Goal: Task Accomplishment & Management: Complete application form

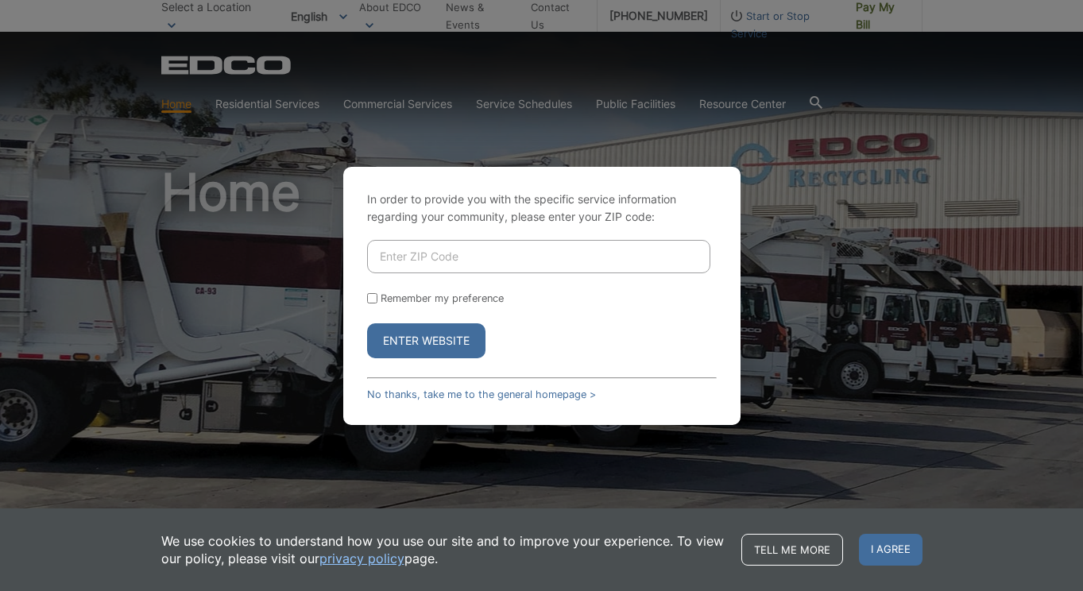
click at [553, 261] on input "Enter ZIP Code" at bounding box center [538, 256] width 343 height 33
type input "92075"
click at [428, 297] on label "Remember my preference" at bounding box center [442, 298] width 123 height 12
click at [378, 297] on input "Remember my preference" at bounding box center [372, 298] width 10 height 10
checkbox input "true"
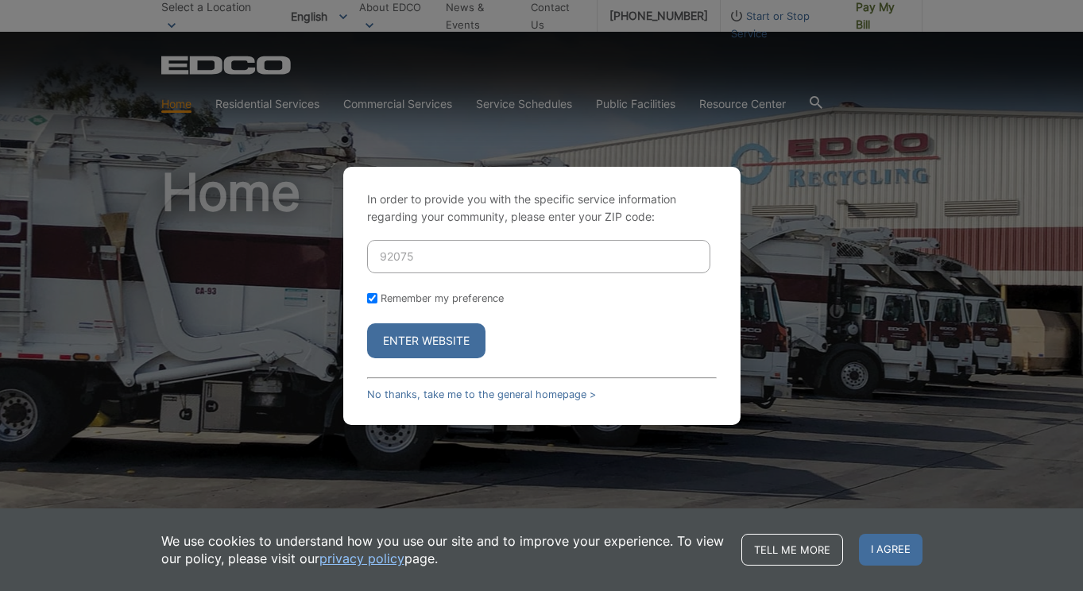
click at [428, 341] on button "Enter Website" at bounding box center [426, 340] width 118 height 35
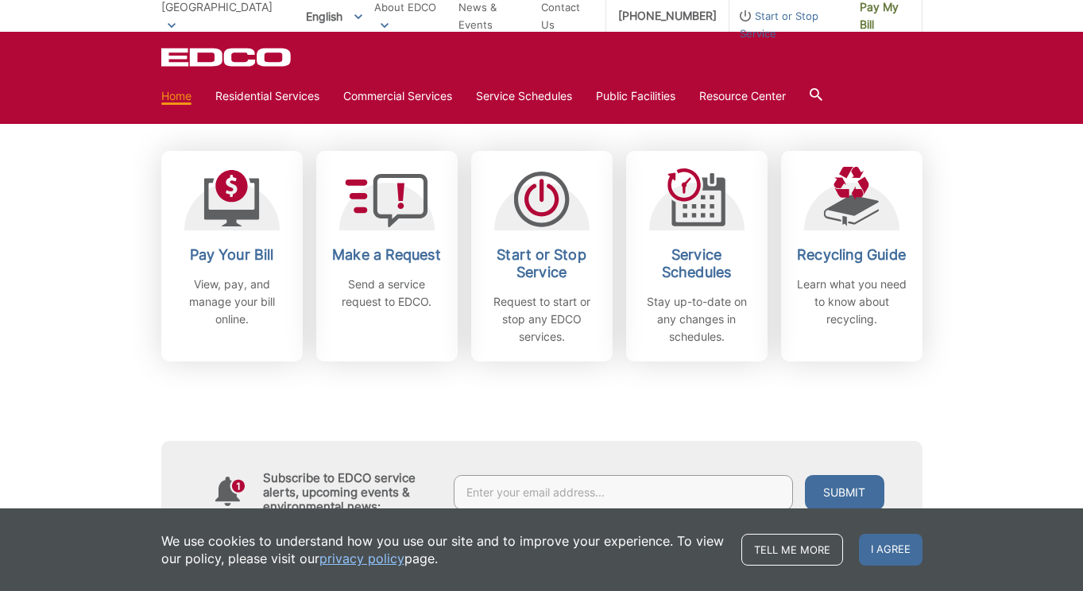
scroll to position [434, 0]
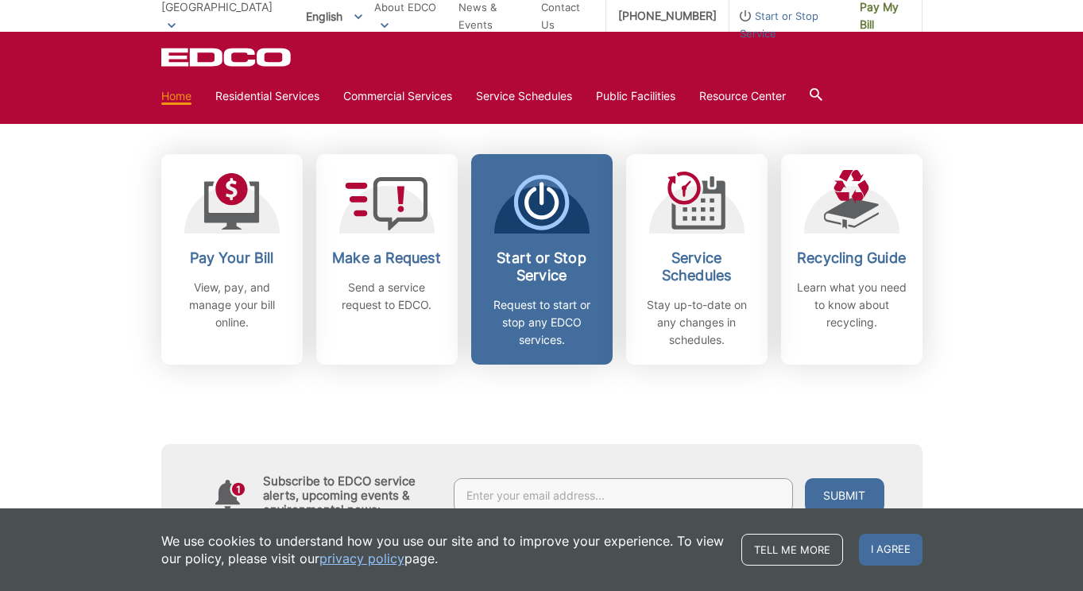
click at [536, 264] on h2 "Start or Stop Service" at bounding box center [542, 267] width 118 height 35
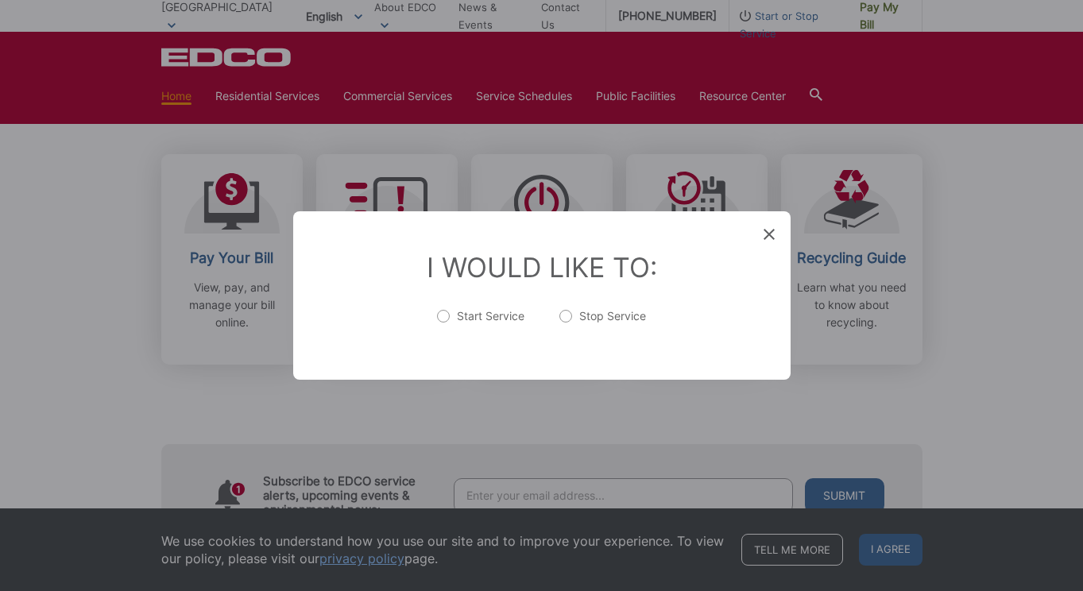
click at [476, 321] on label "Start Service" at bounding box center [480, 324] width 87 height 32
radio input "true"
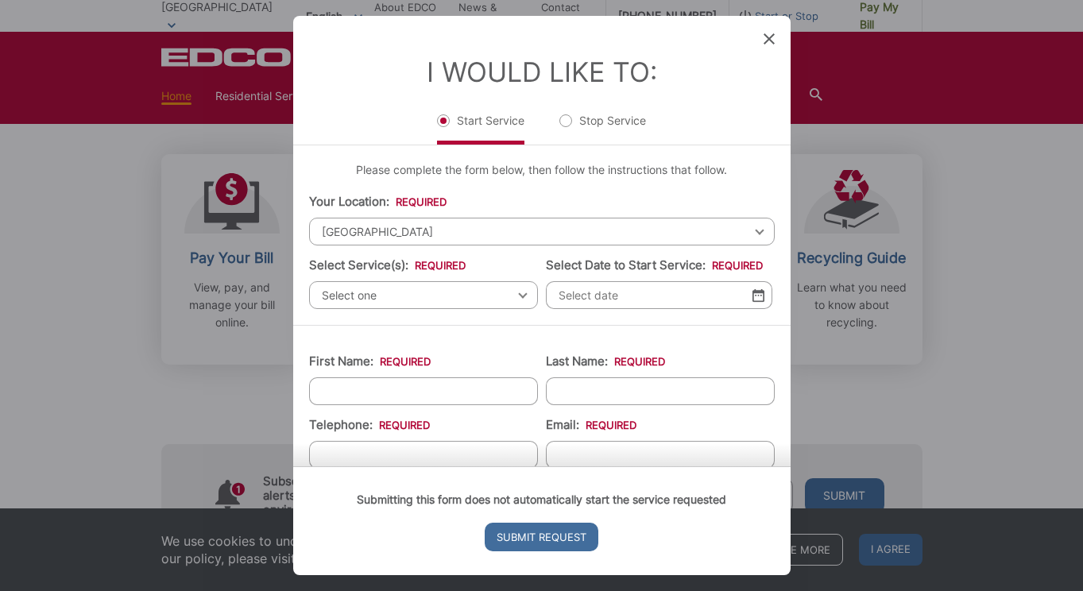
click at [521, 233] on span "[GEOGRAPHIC_DATA]" at bounding box center [542, 232] width 466 height 28
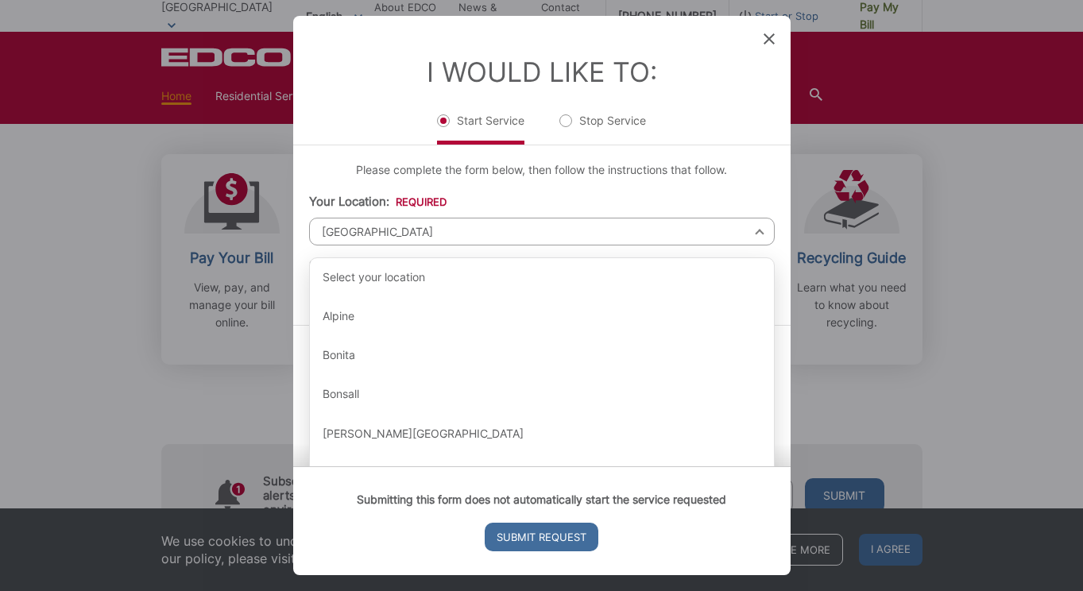
click at [521, 233] on span "[GEOGRAPHIC_DATA]" at bounding box center [542, 232] width 466 height 28
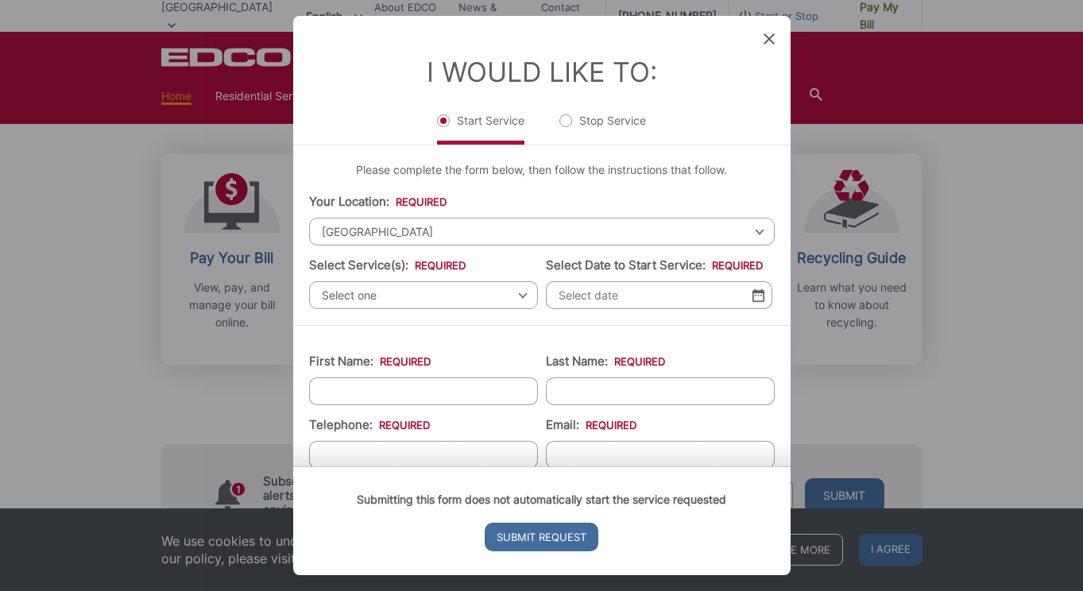
click at [511, 298] on span "Select one" at bounding box center [423, 295] width 229 height 28
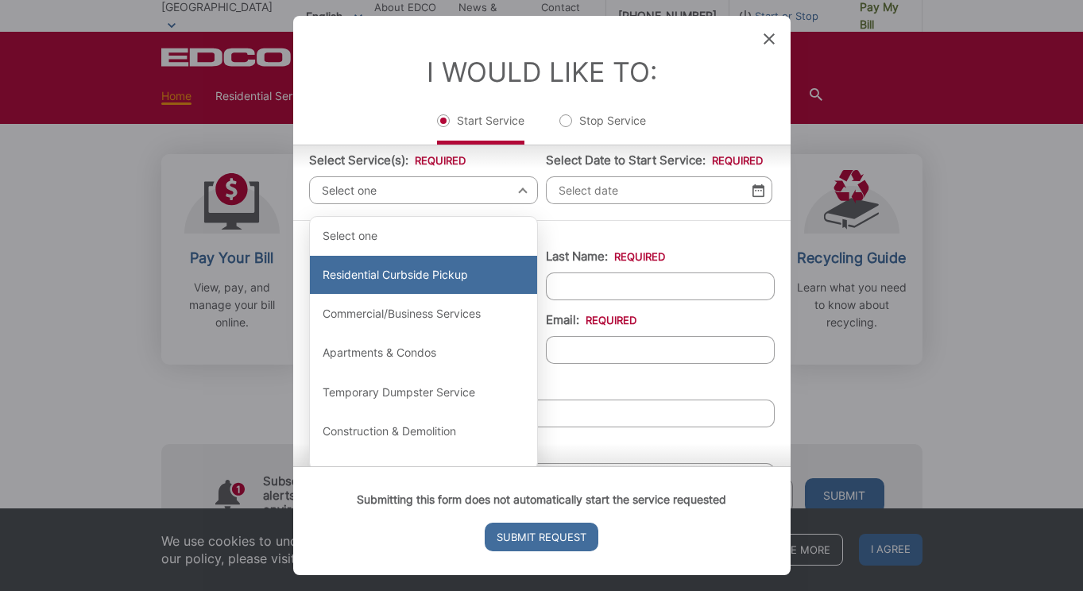
scroll to position [103, 0]
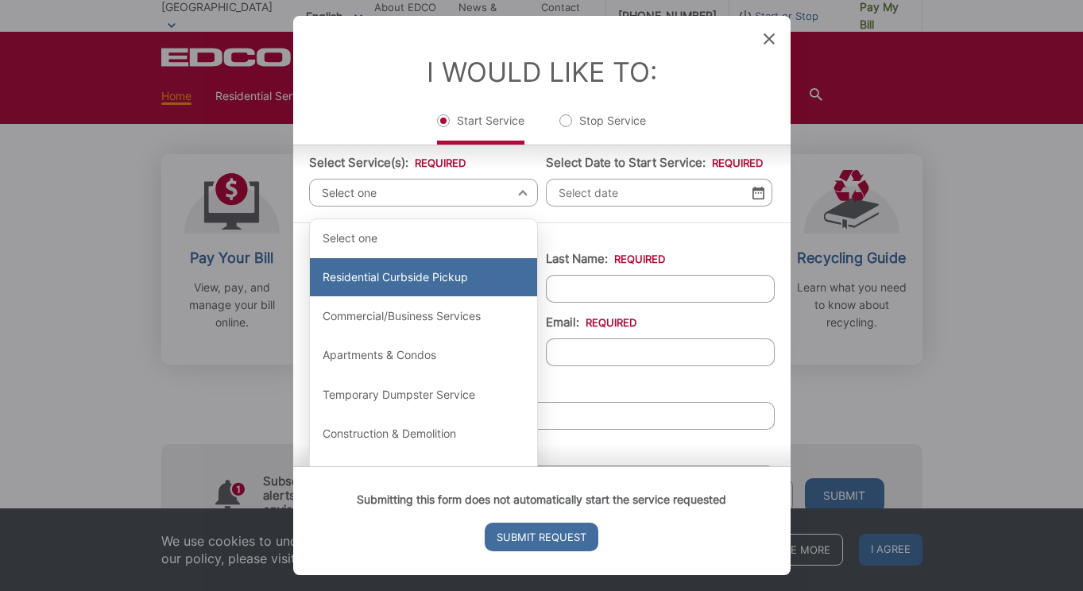
click at [510, 281] on div "Residential Curbside Pickup" at bounding box center [423, 277] width 227 height 38
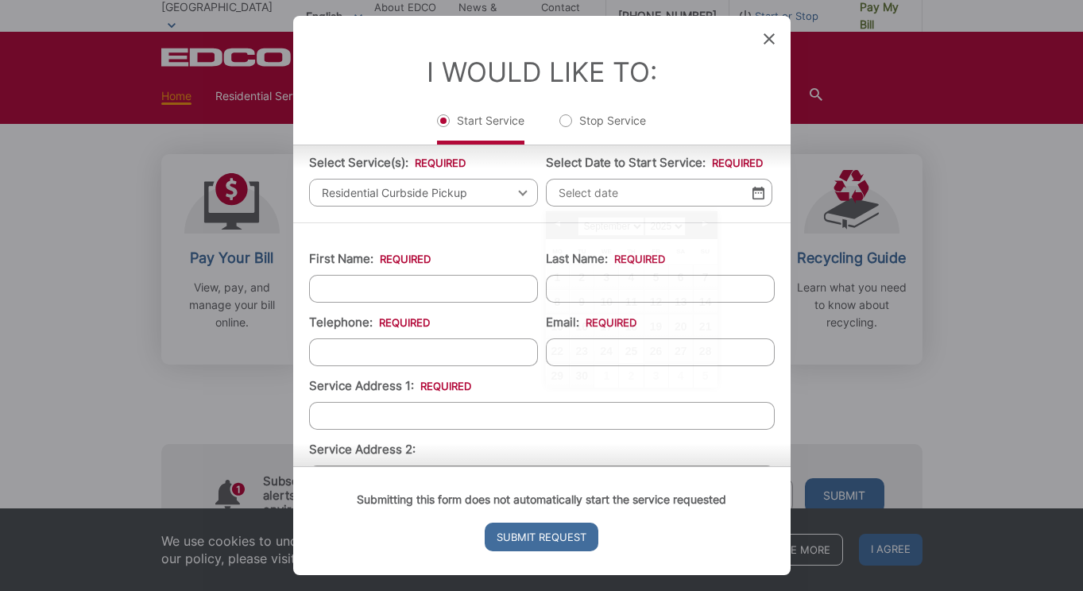
click at [600, 196] on input "Select Date to Start Service: *" at bounding box center [659, 193] width 227 height 28
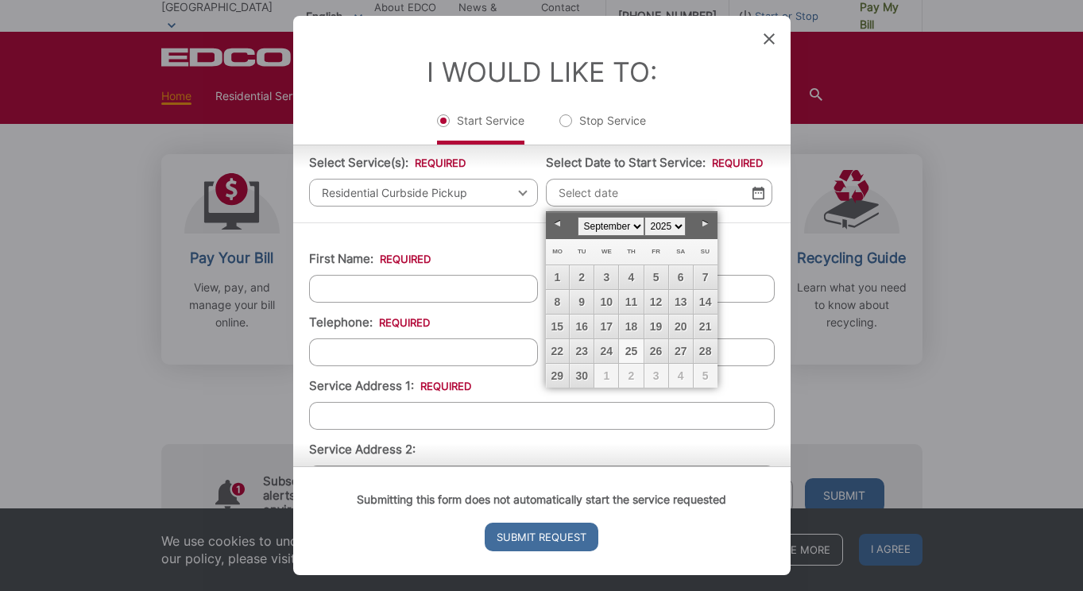
click at [546, 241] on th "Mo" at bounding box center [558, 252] width 24 height 26
click at [511, 251] on li "First Name: *" at bounding box center [423, 276] width 229 height 52
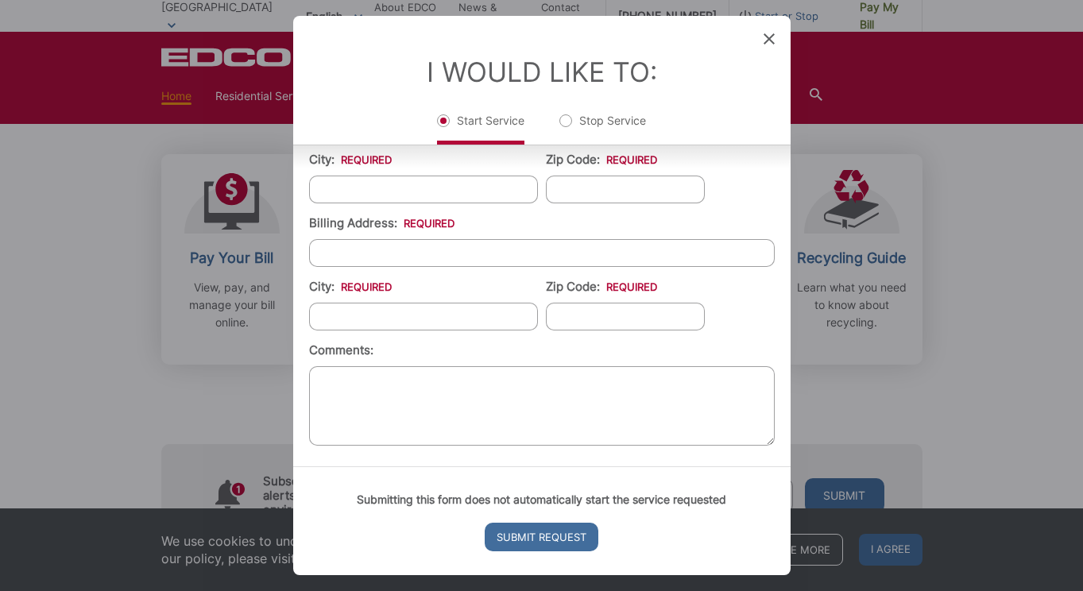
scroll to position [459, 0]
